Goal: Transaction & Acquisition: Obtain resource

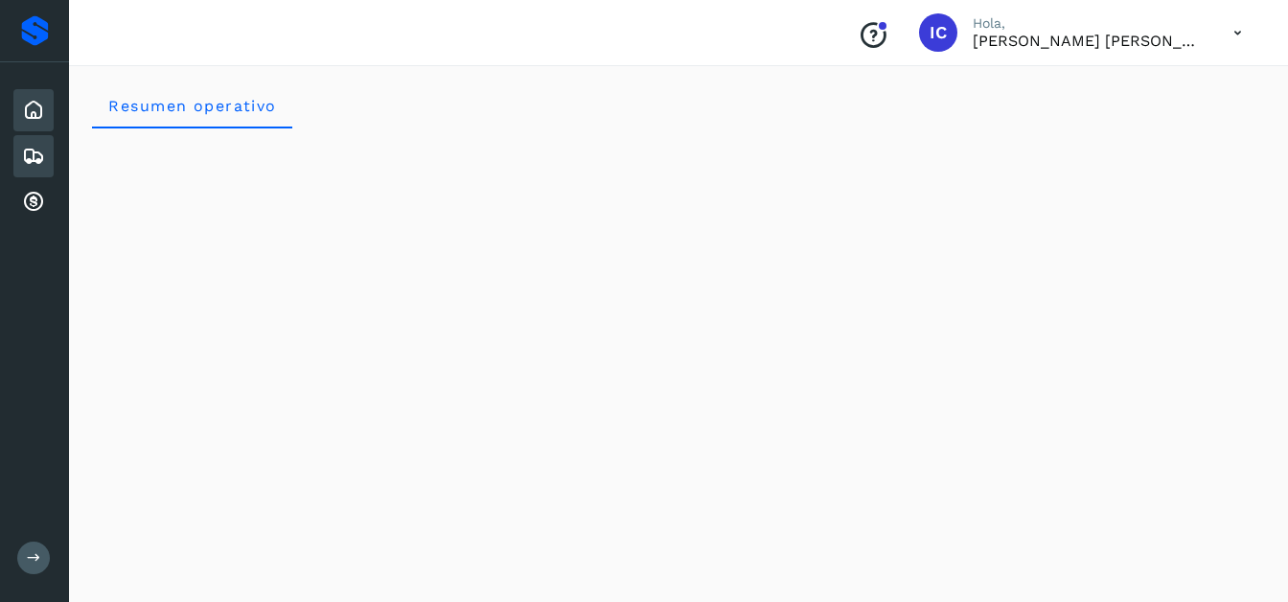
click at [35, 157] on icon at bounding box center [33, 156] width 23 height 23
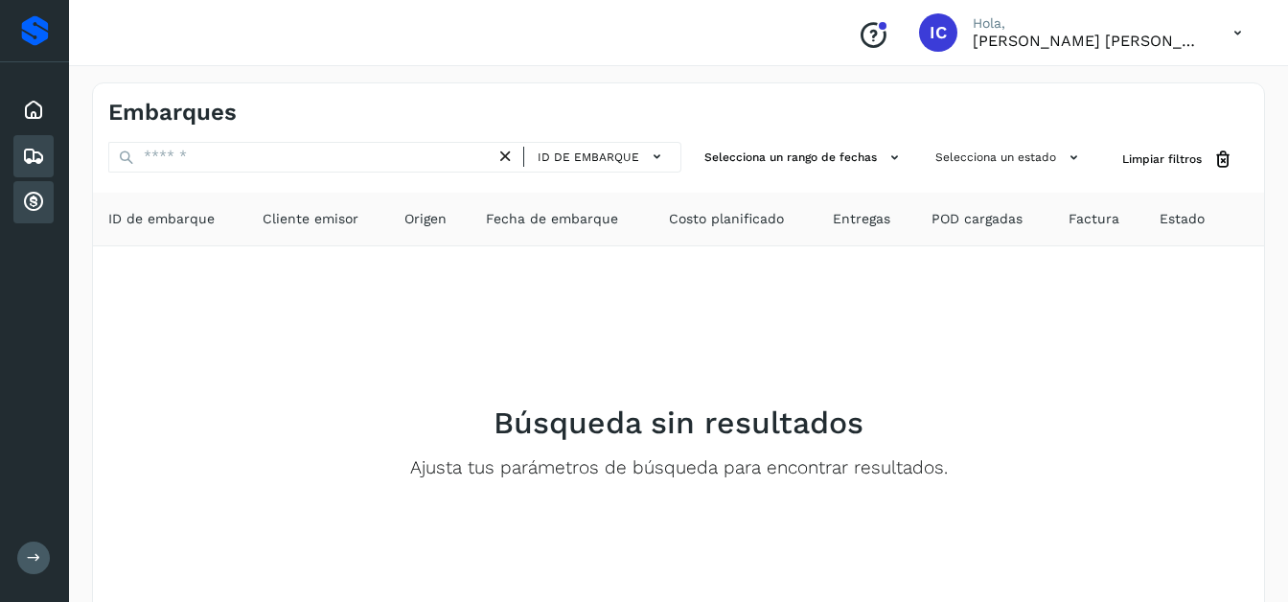
click at [41, 200] on icon at bounding box center [33, 202] width 23 height 23
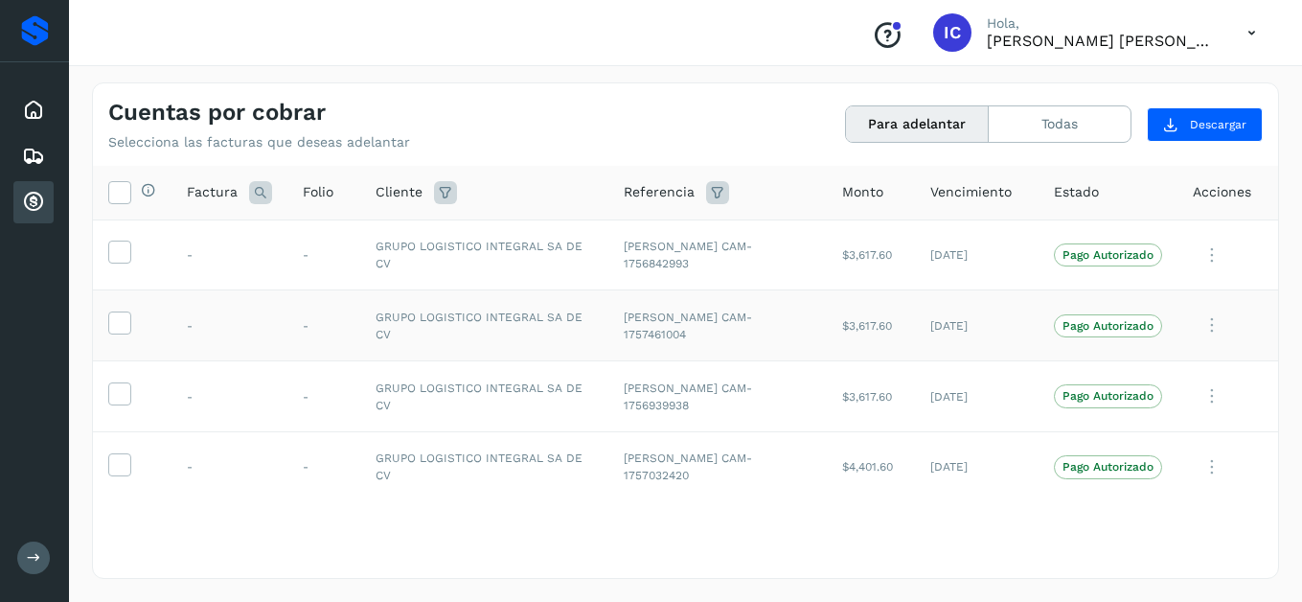
click at [184, 312] on td "-" at bounding box center [230, 325] width 116 height 71
click at [124, 241] on label at bounding box center [119, 252] width 23 height 23
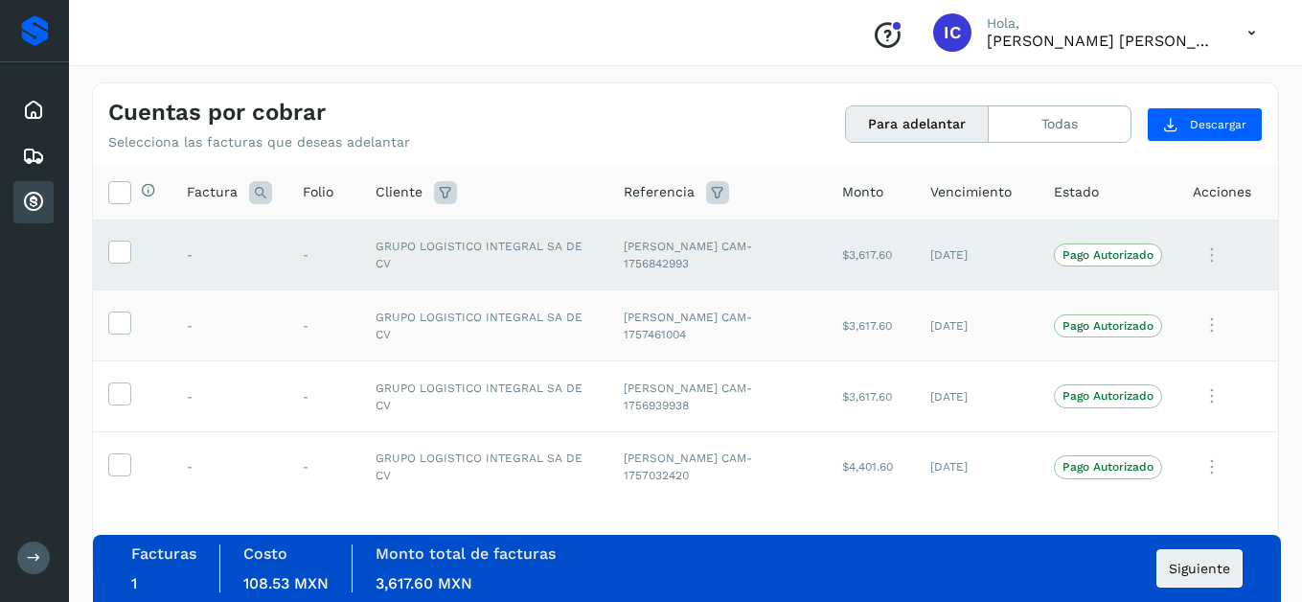
click at [131, 322] on td at bounding box center [132, 325] width 79 height 71
click at [120, 333] on span at bounding box center [119, 326] width 20 height 13
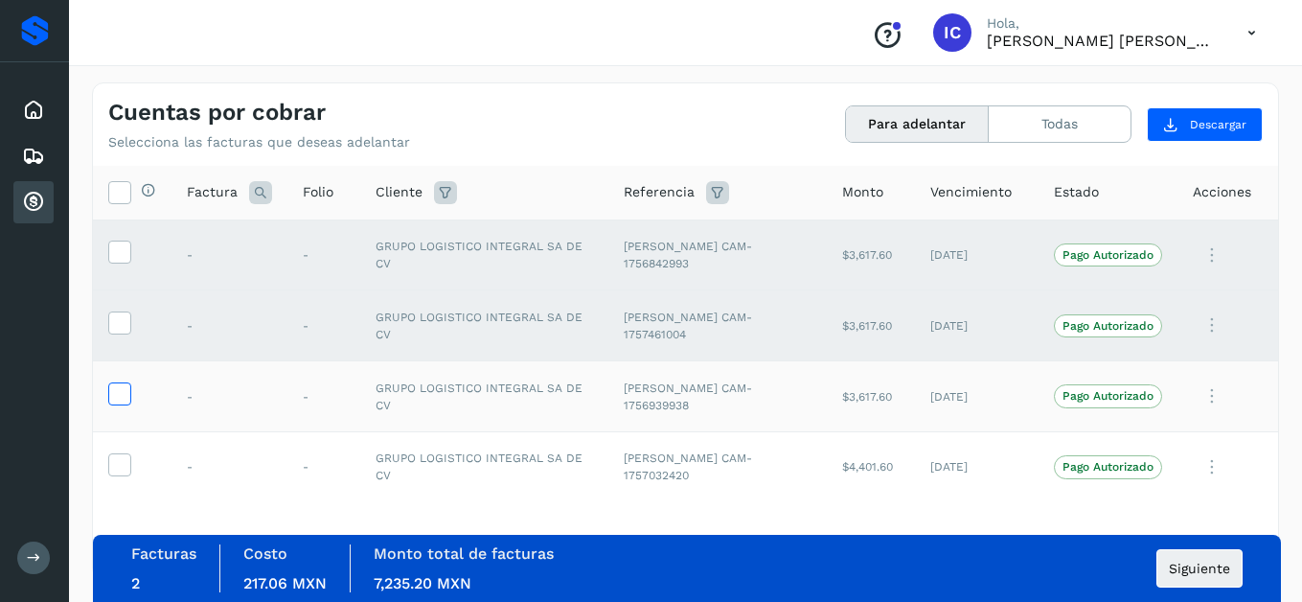
click at [128, 396] on icon at bounding box center [119, 392] width 20 height 20
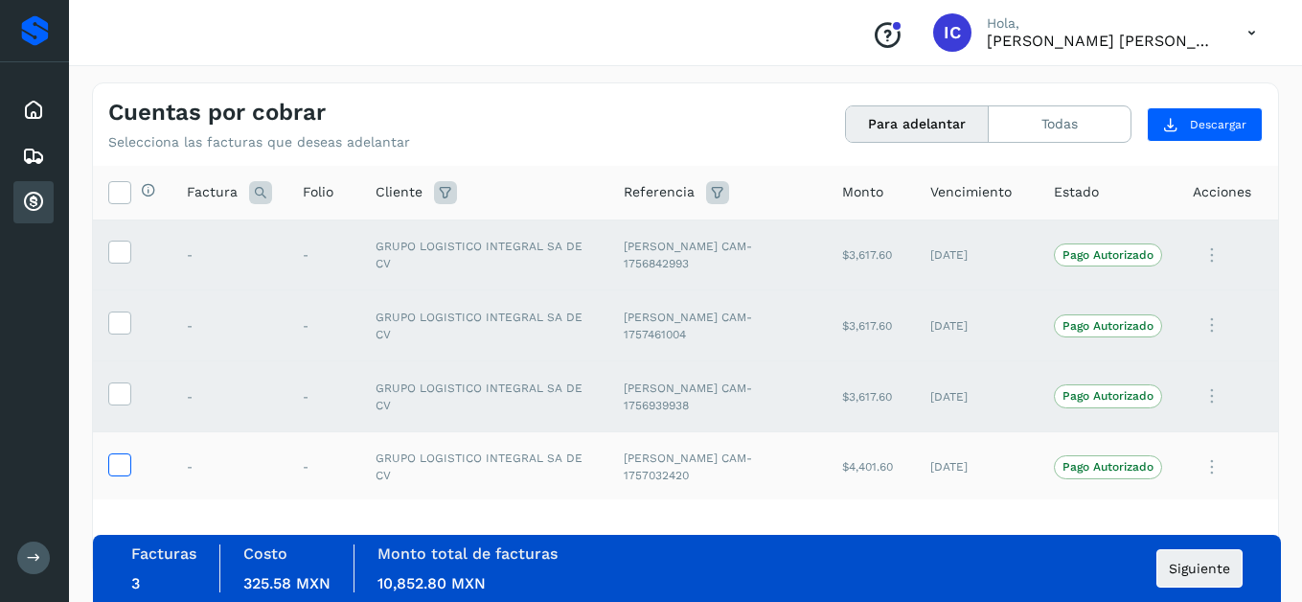
click at [125, 461] on icon at bounding box center [119, 463] width 20 height 20
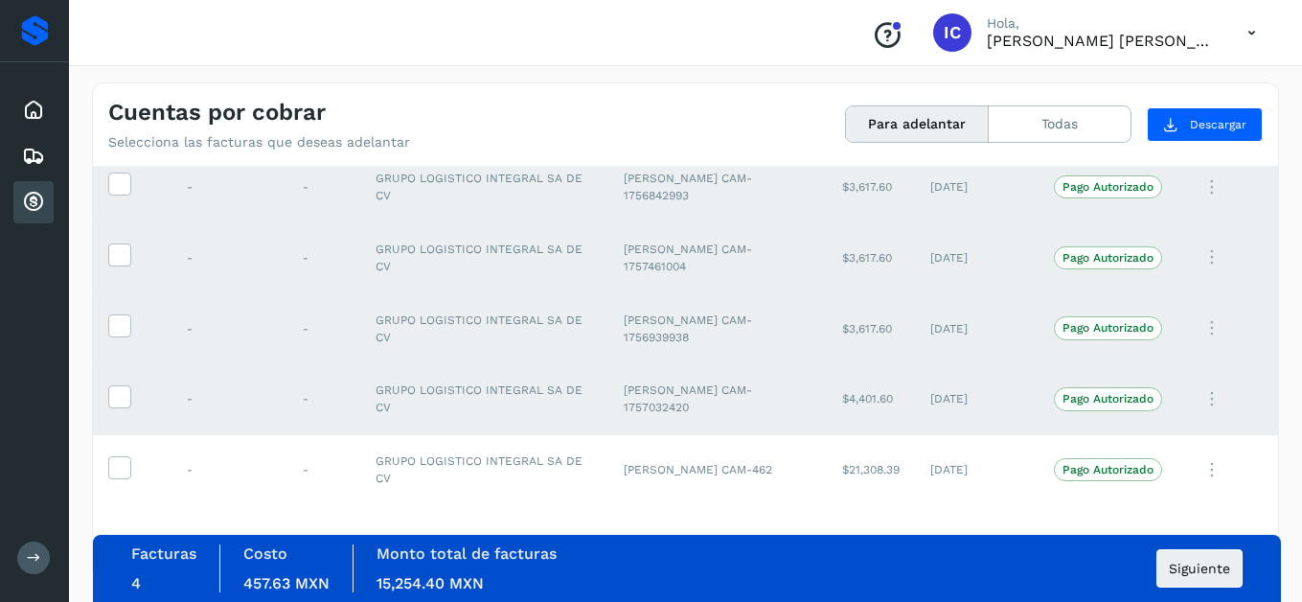
scroll to position [75, 0]
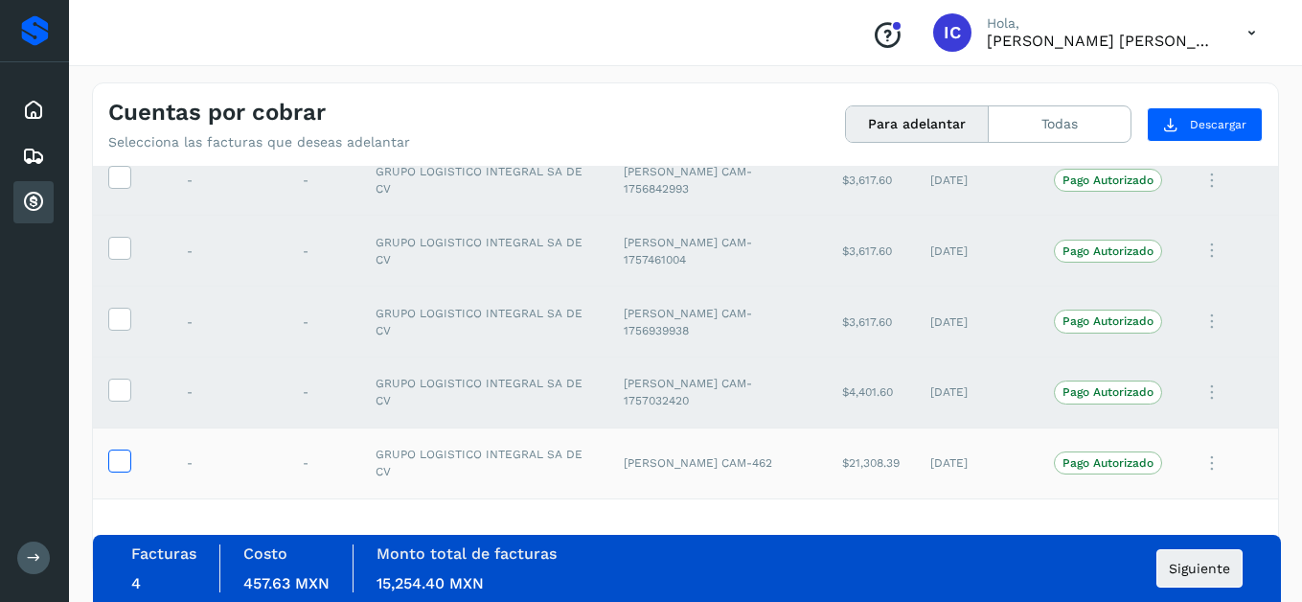
click at [126, 458] on icon at bounding box center [119, 459] width 20 height 20
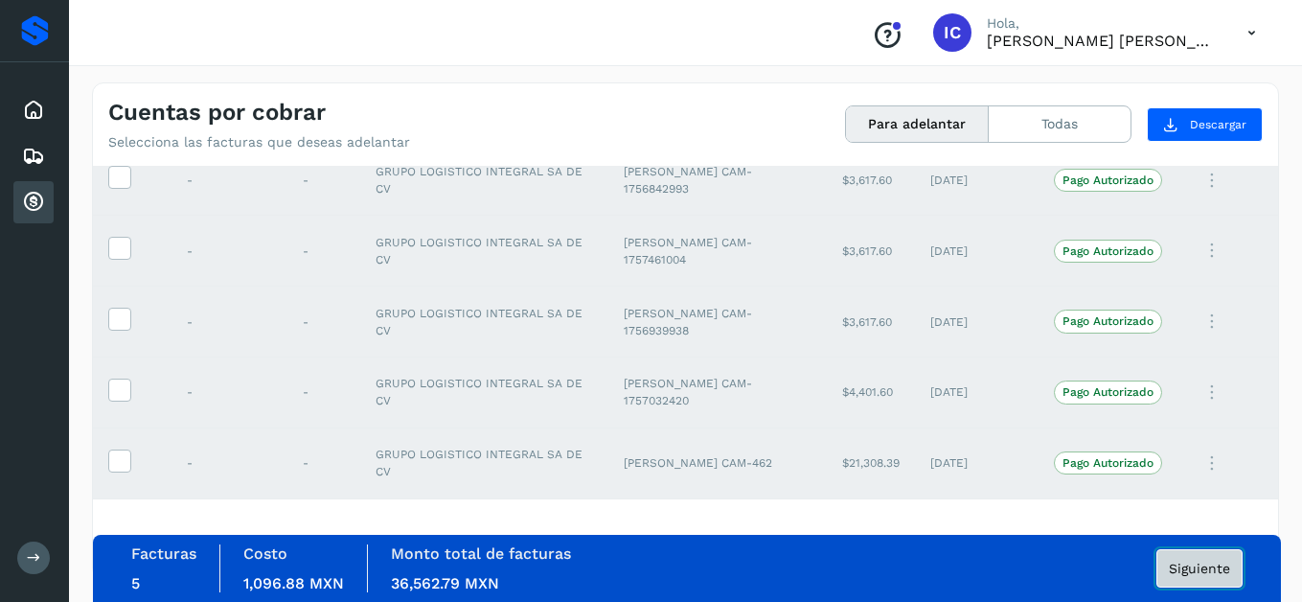
click at [1191, 571] on span "Siguiente" at bounding box center [1199, 568] width 61 height 13
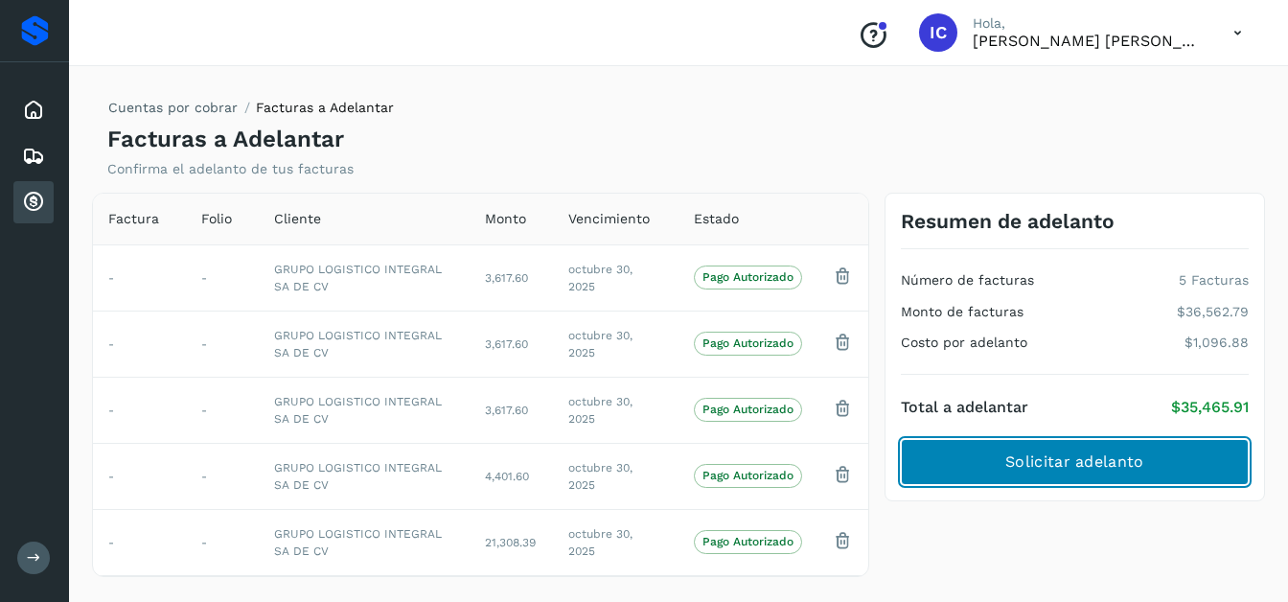
click at [1109, 459] on span "Solicitar adelanto" at bounding box center [1074, 461] width 138 height 21
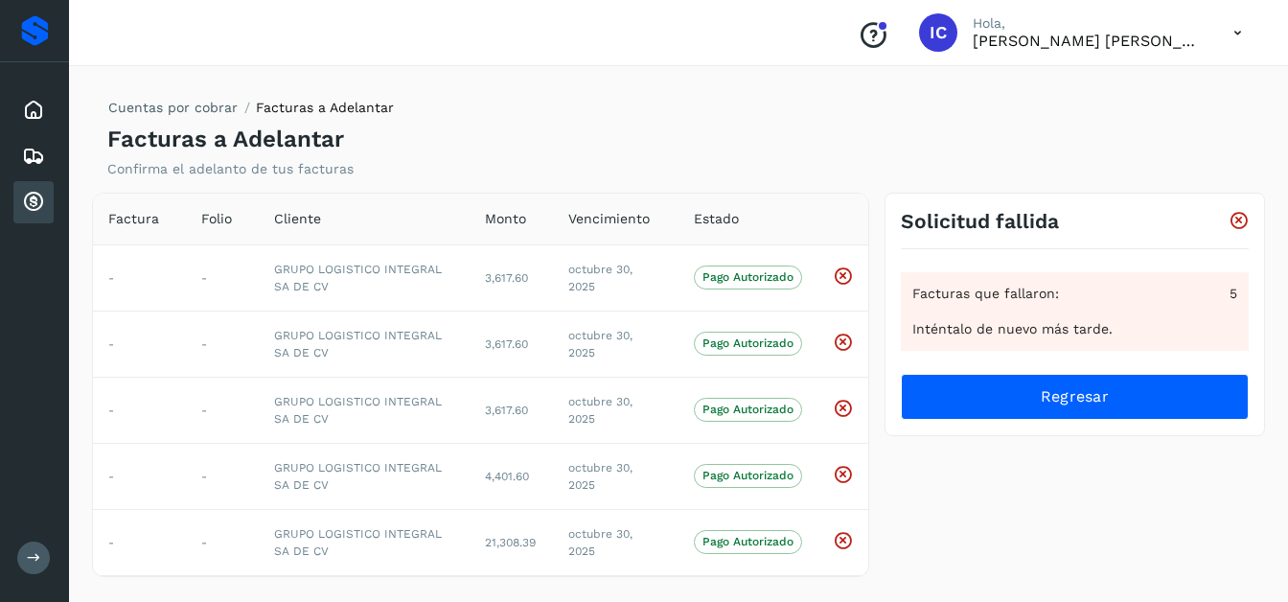
click at [1241, 38] on icon at bounding box center [1237, 32] width 39 height 39
click at [1083, 94] on div "Cerrar sesión" at bounding box center [1142, 86] width 228 height 36
